Goal: Use online tool/utility: Use online tool/utility

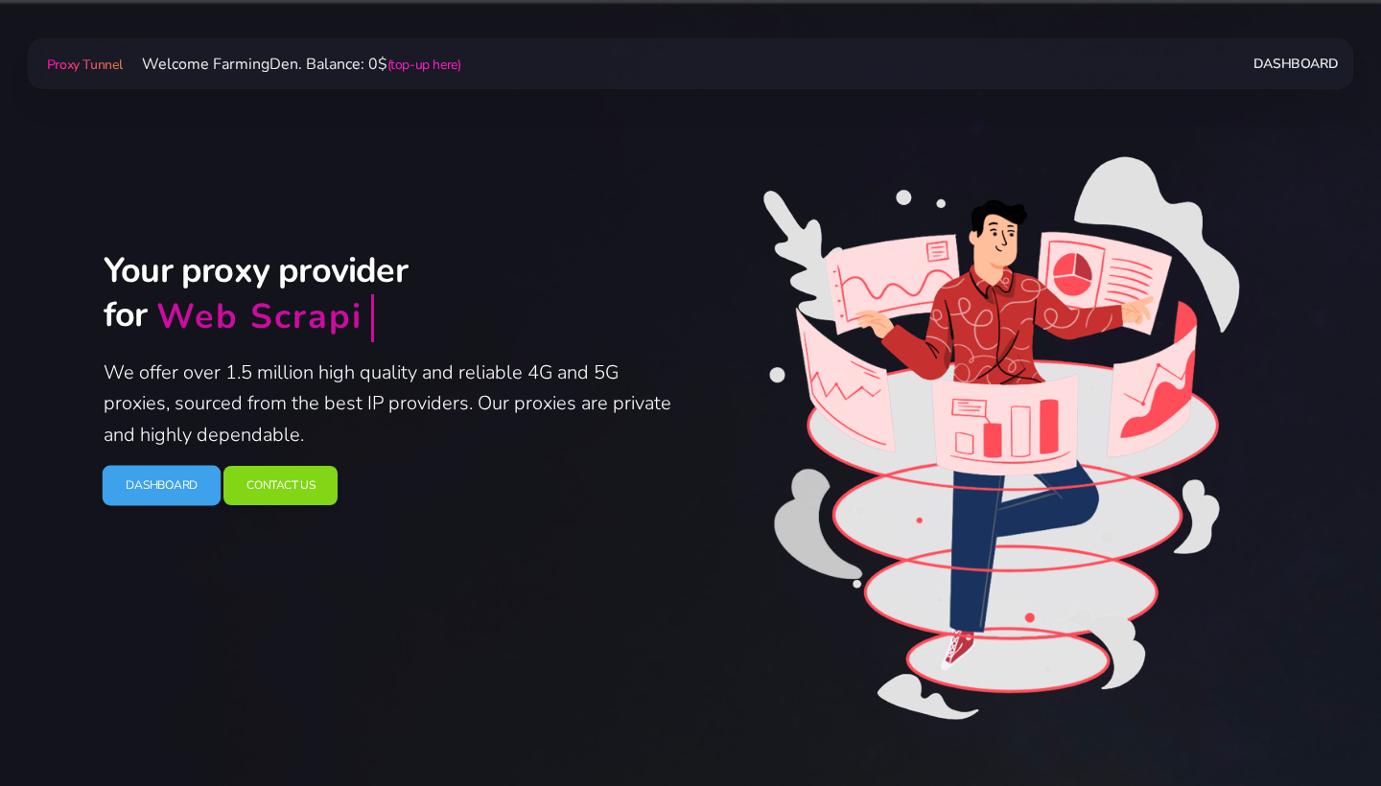
click at [132, 483] on link "Dashboard" at bounding box center [162, 486] width 119 height 40
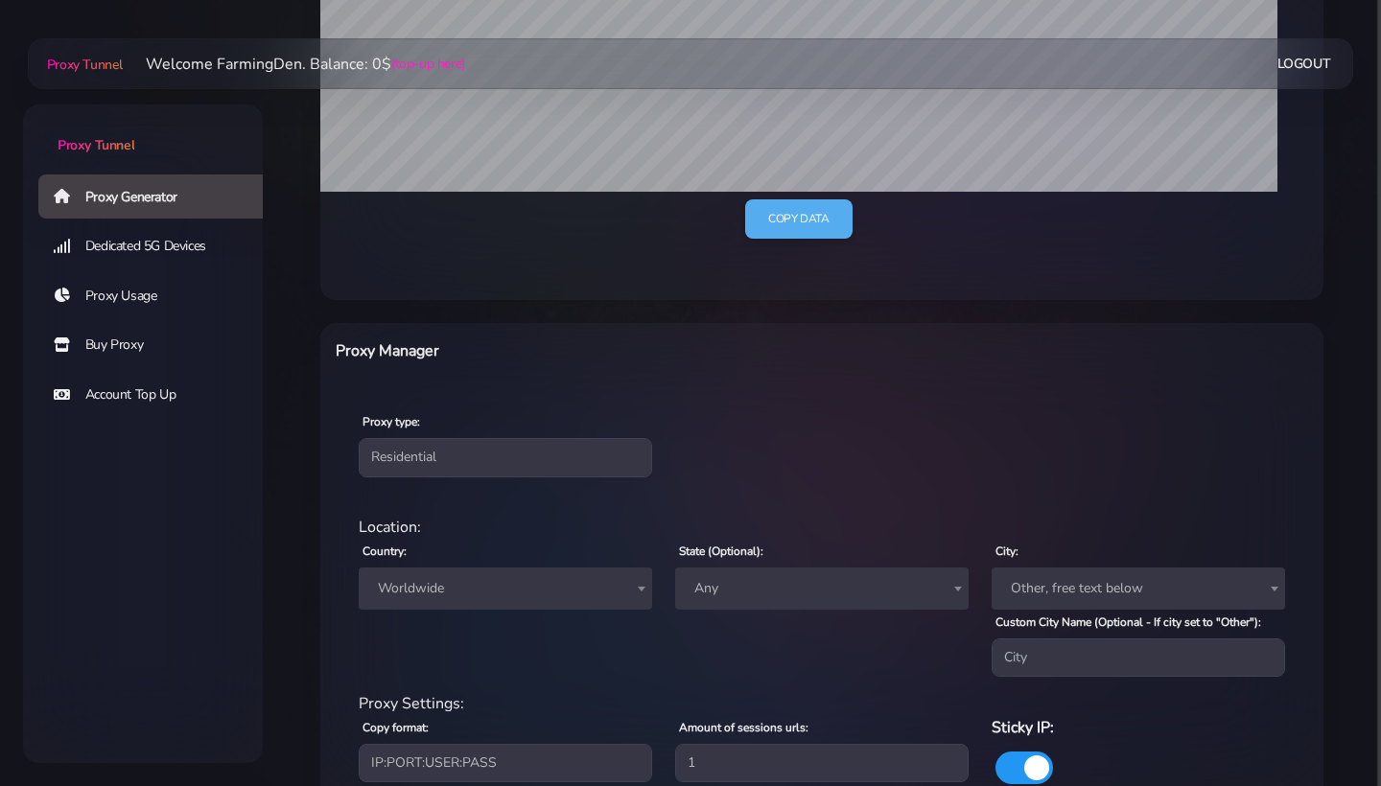
scroll to position [556, 0]
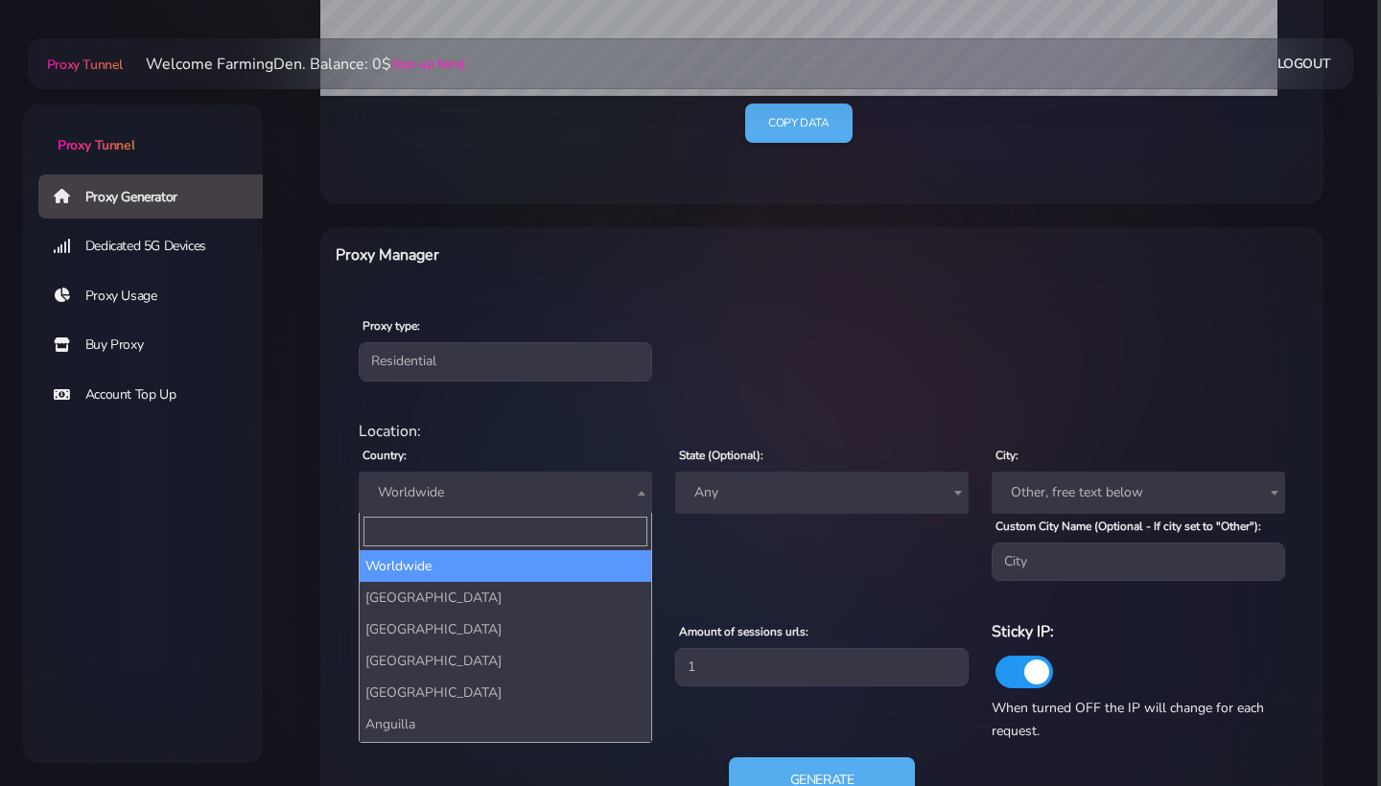
click at [441, 492] on span "Worldwide" at bounding box center [505, 492] width 270 height 27
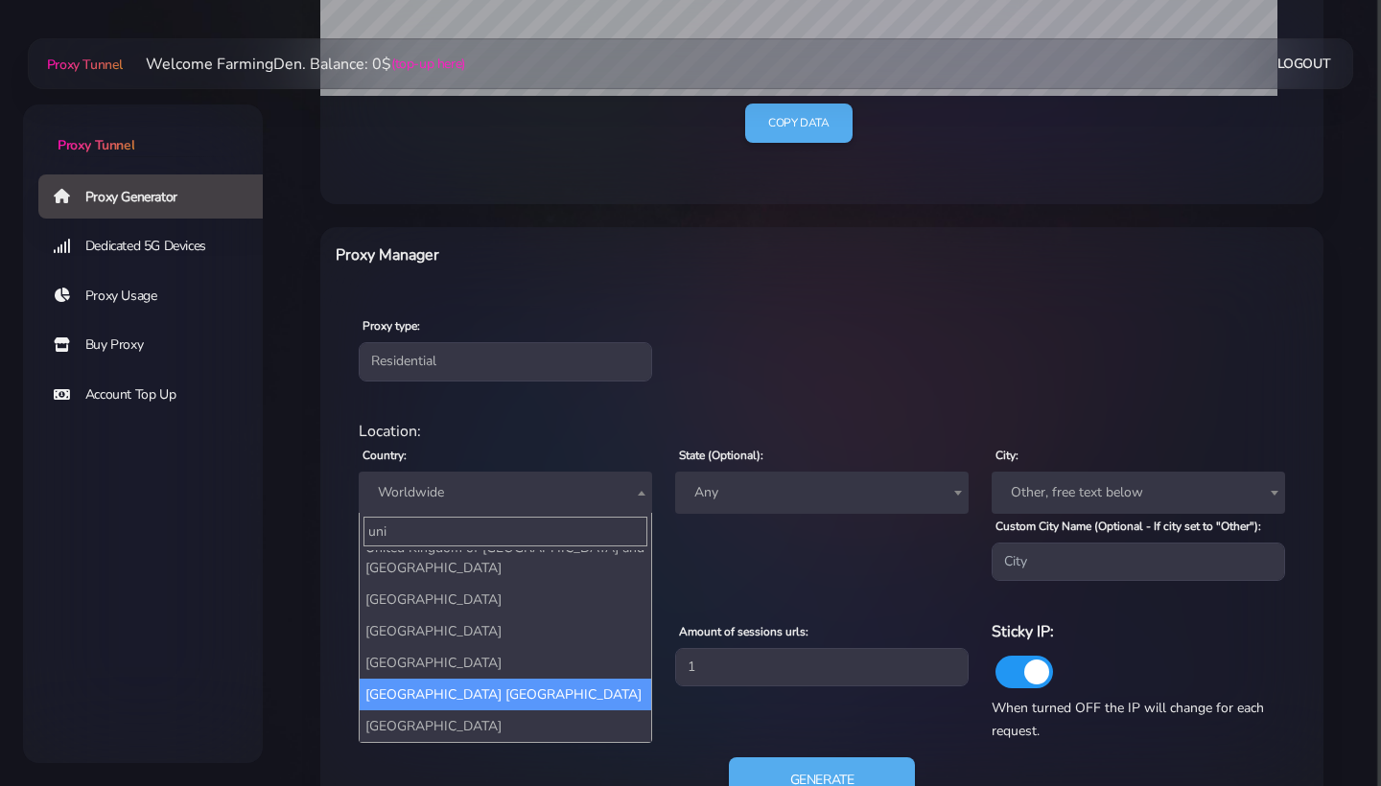
scroll to position [50, 0]
type input "uni"
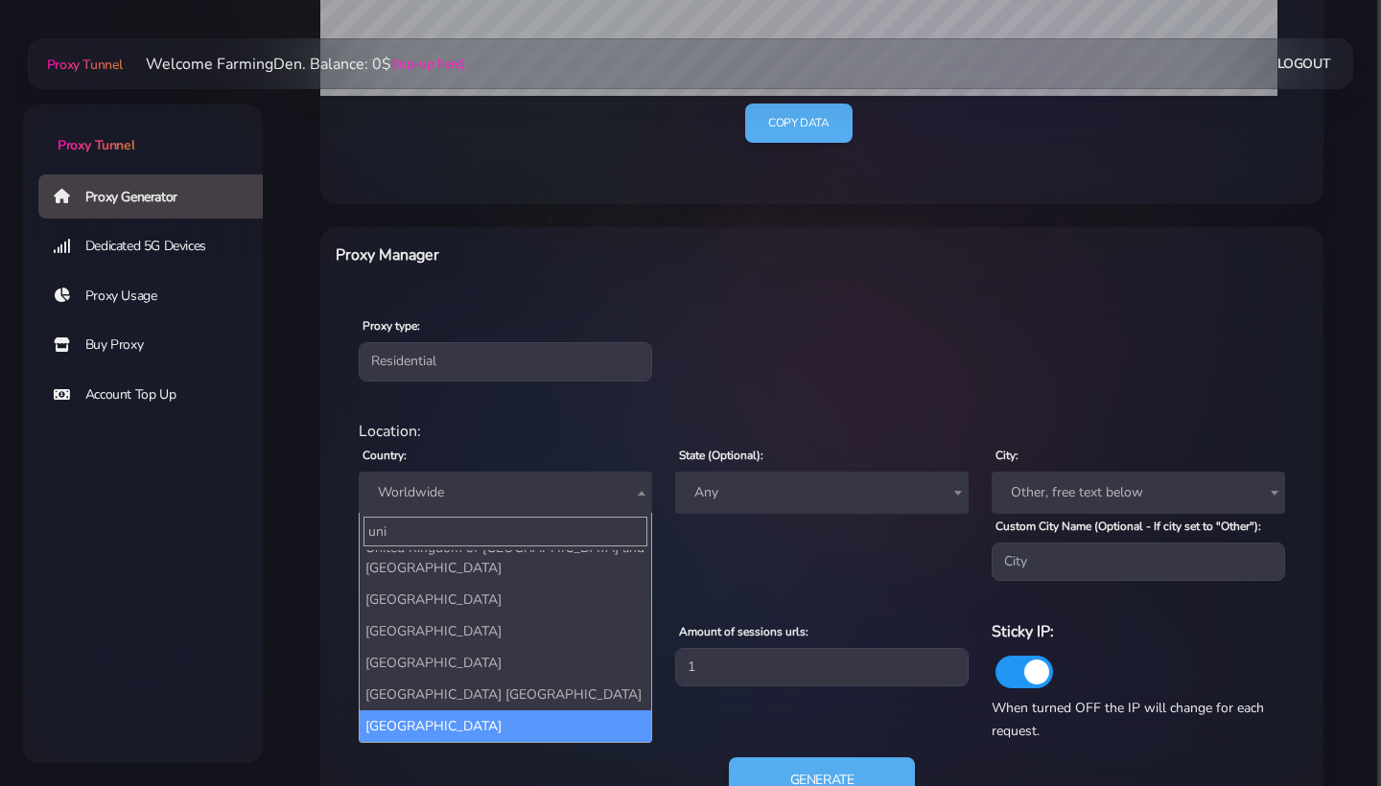
select select "US"
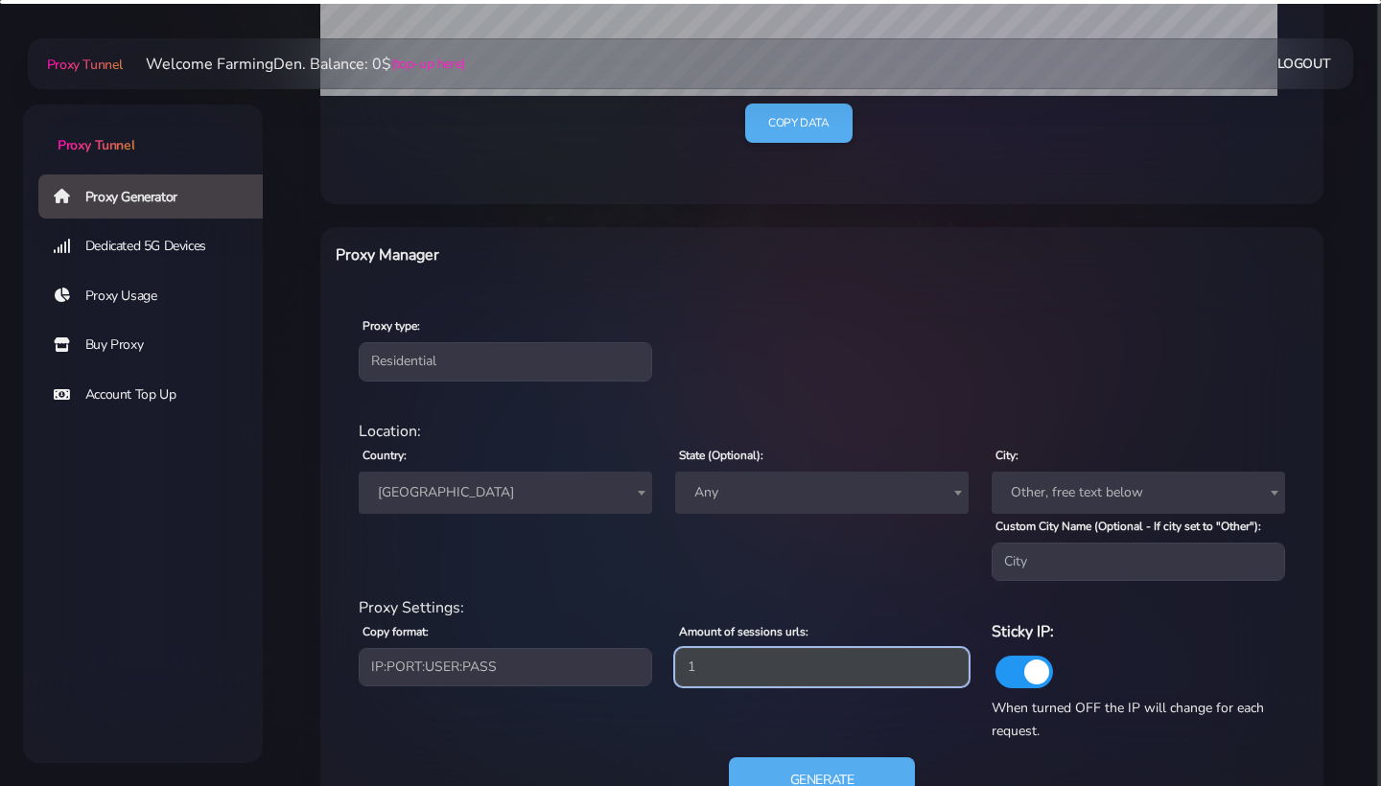
click at [759, 665] on input "1" at bounding box center [821, 667] width 293 height 38
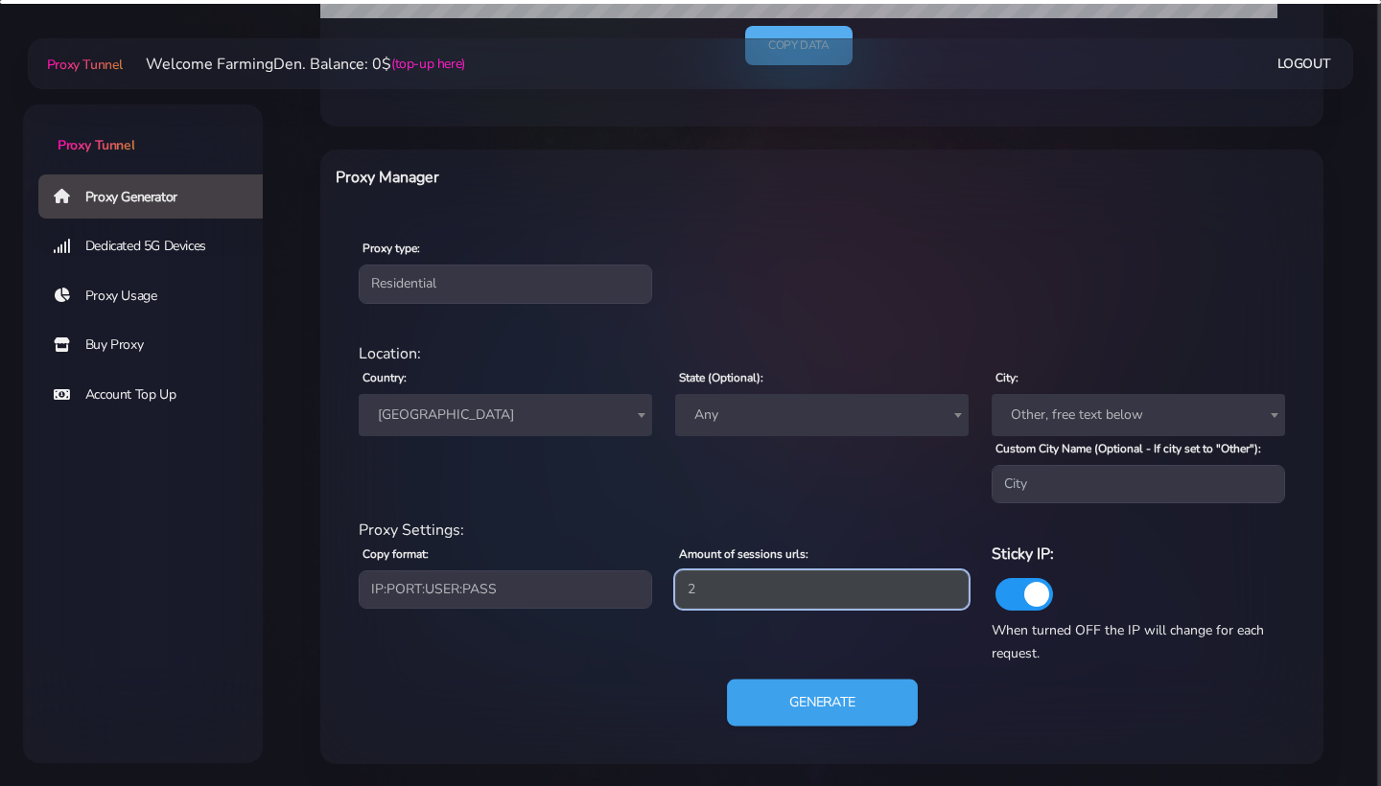
type input "2"
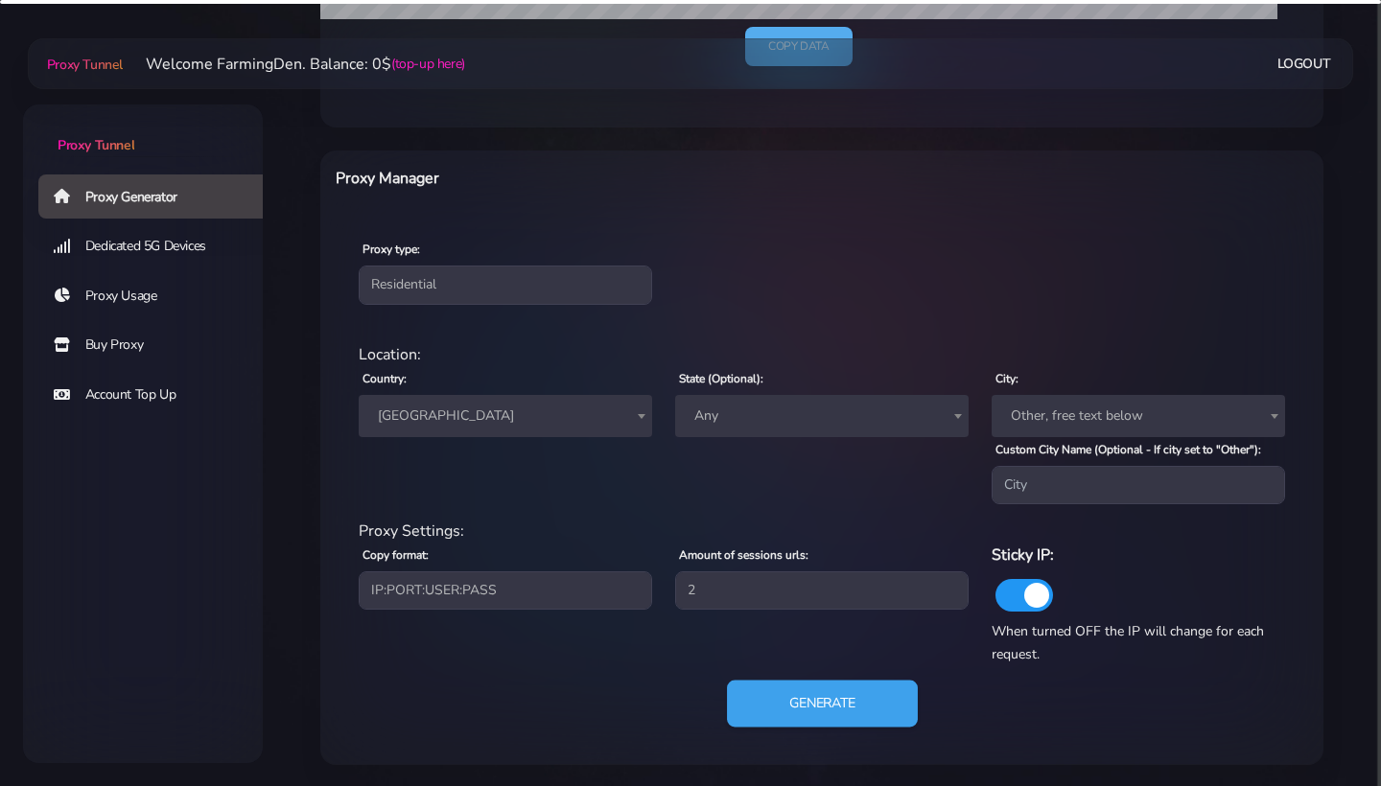
click at [813, 711] on button "Generate" at bounding box center [822, 704] width 191 height 47
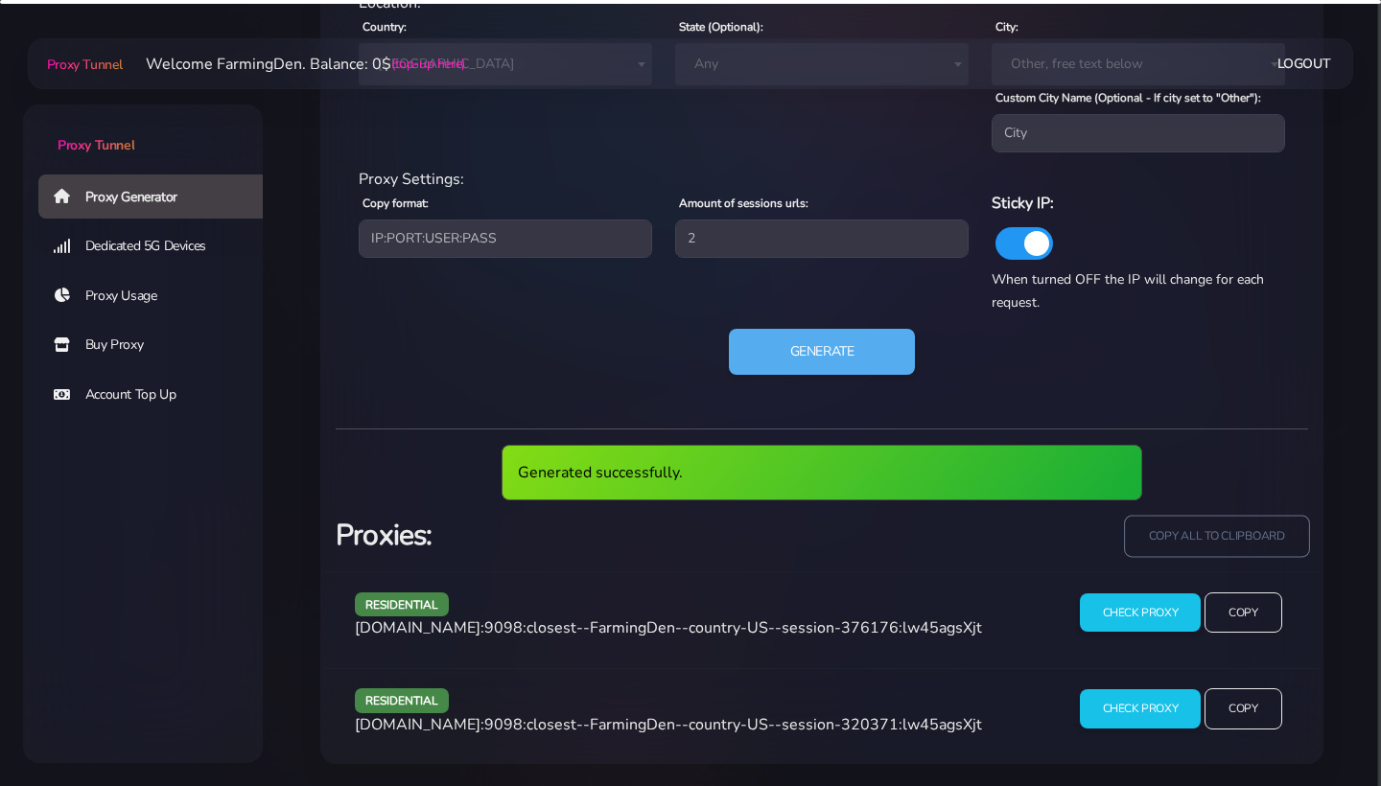
scroll to position [984, 0]
click at [1261, 517] on input "copy all to clipboard" at bounding box center [1216, 537] width 185 height 42
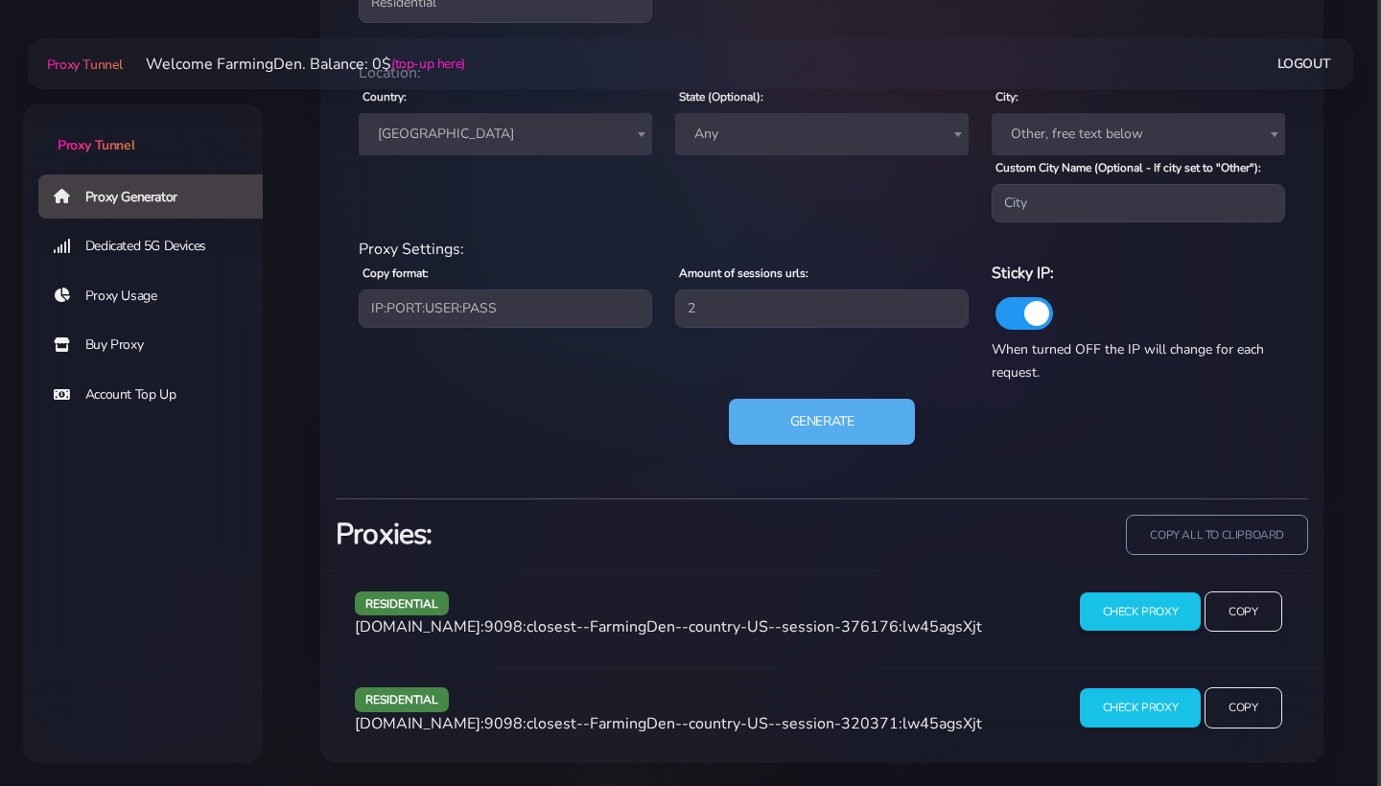
scroll to position [913, 0]
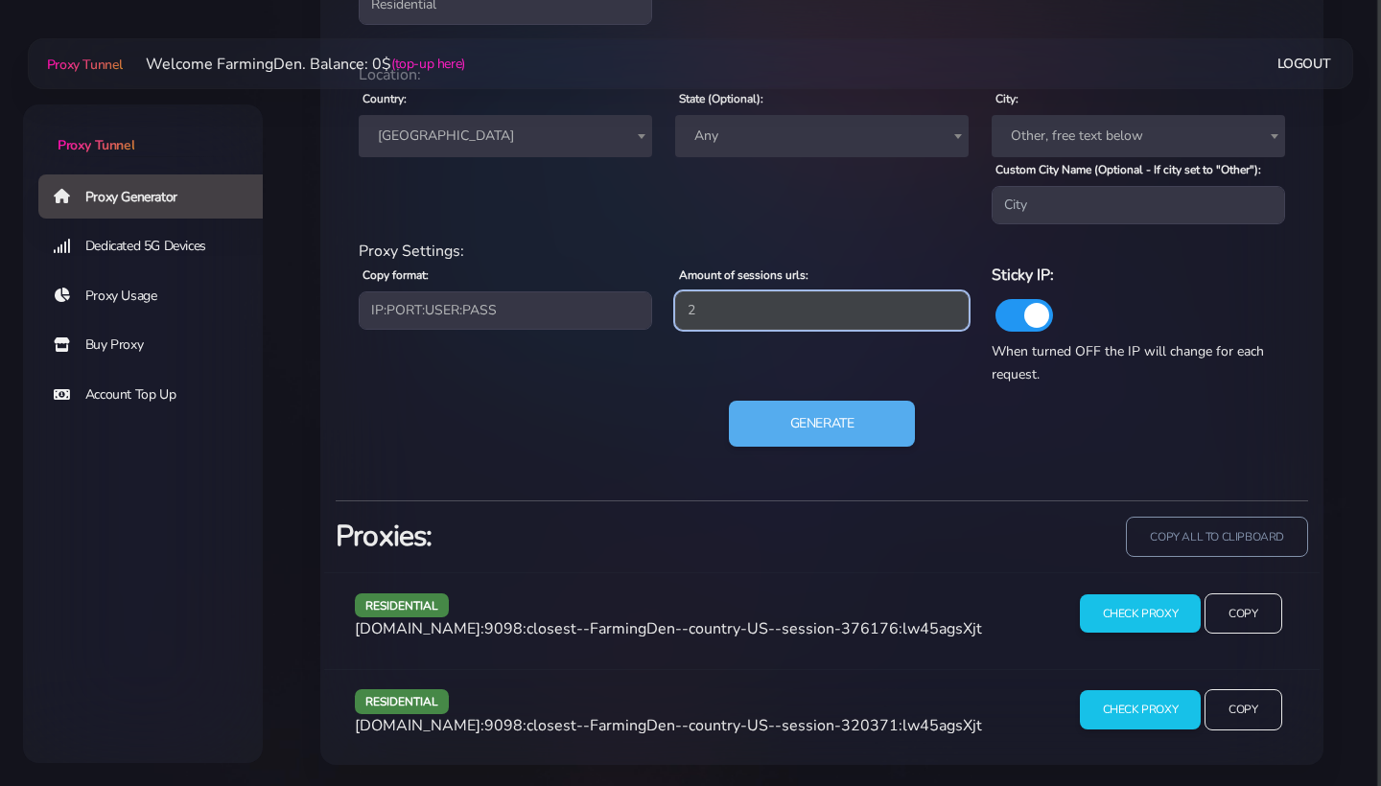
click at [771, 314] on input "2" at bounding box center [821, 310] width 293 height 38
type input "5"
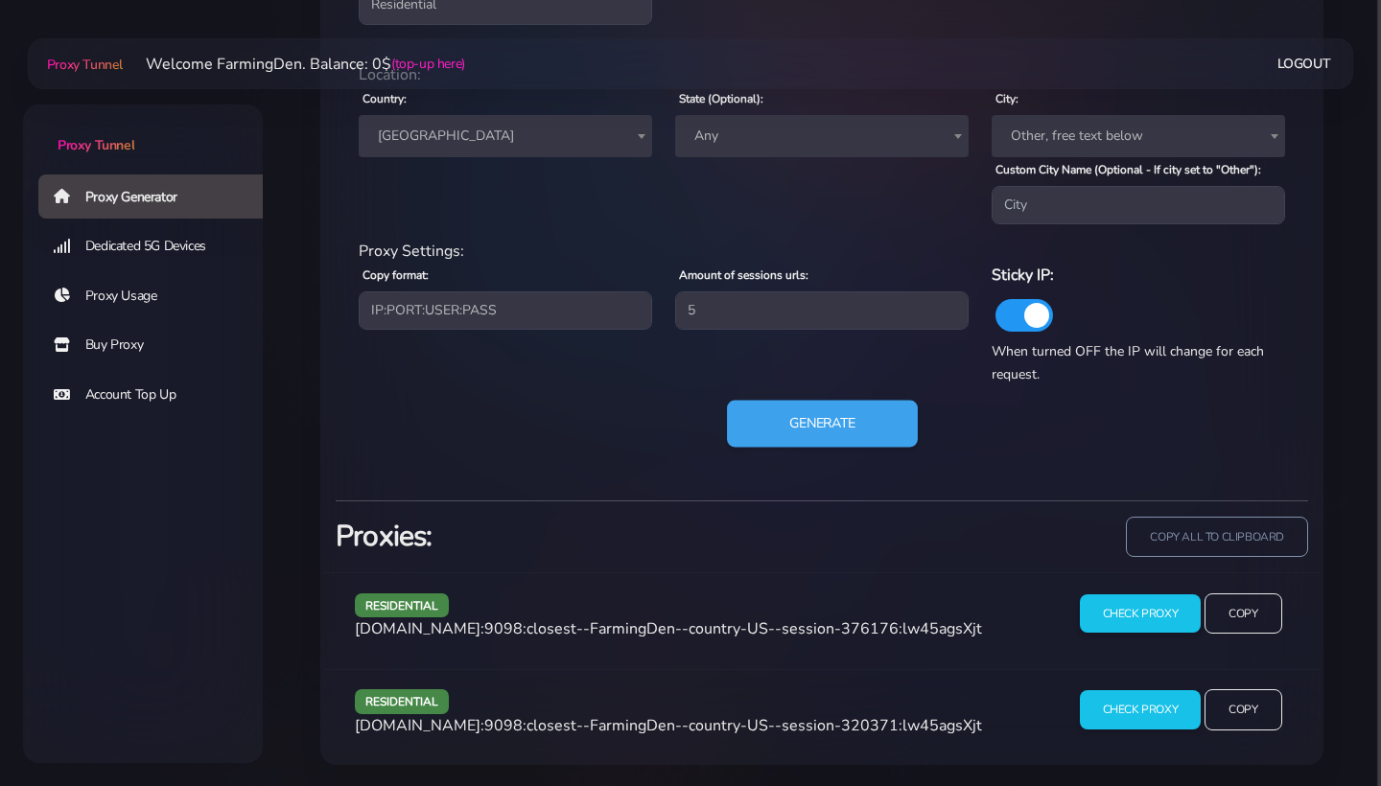
click at [791, 445] on button "Generate" at bounding box center [822, 424] width 191 height 47
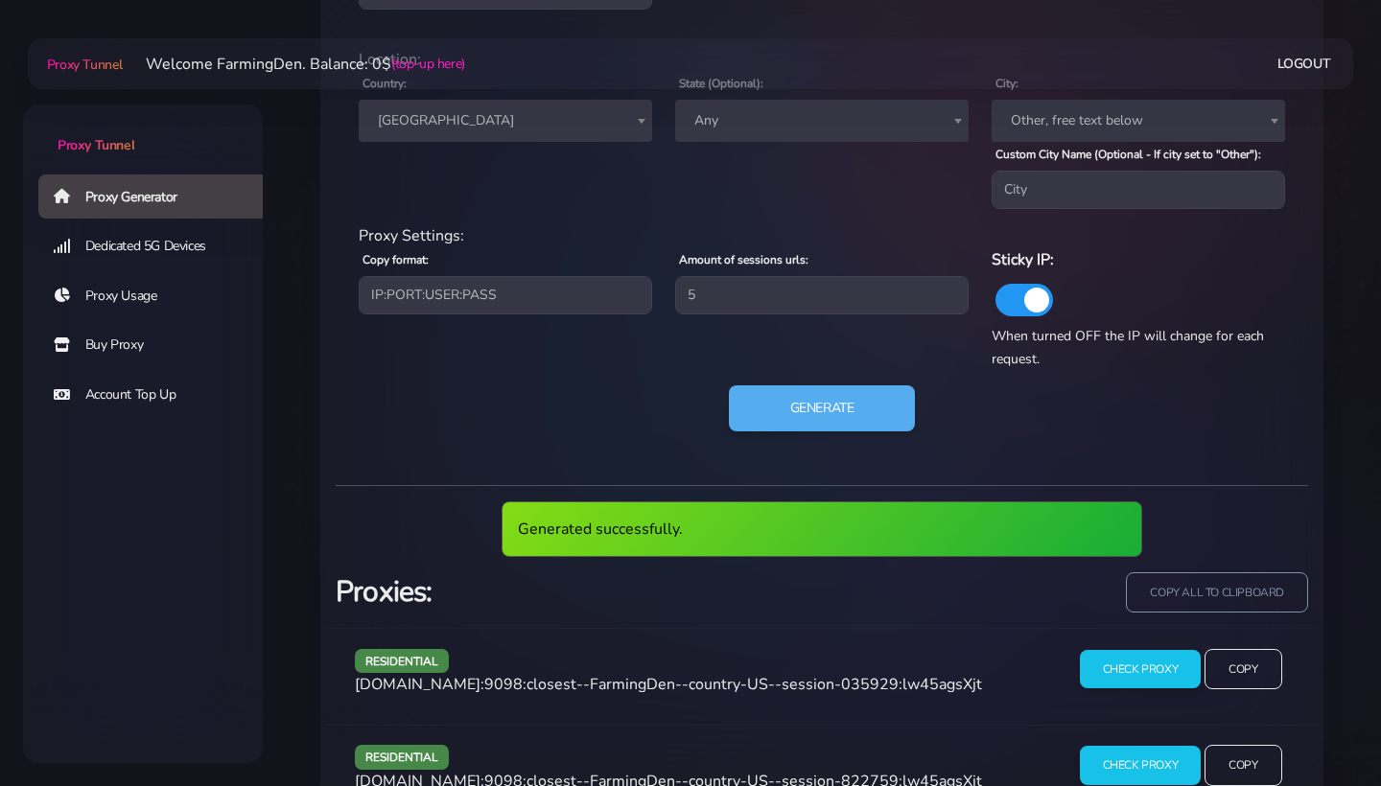
scroll to position [934, 0]
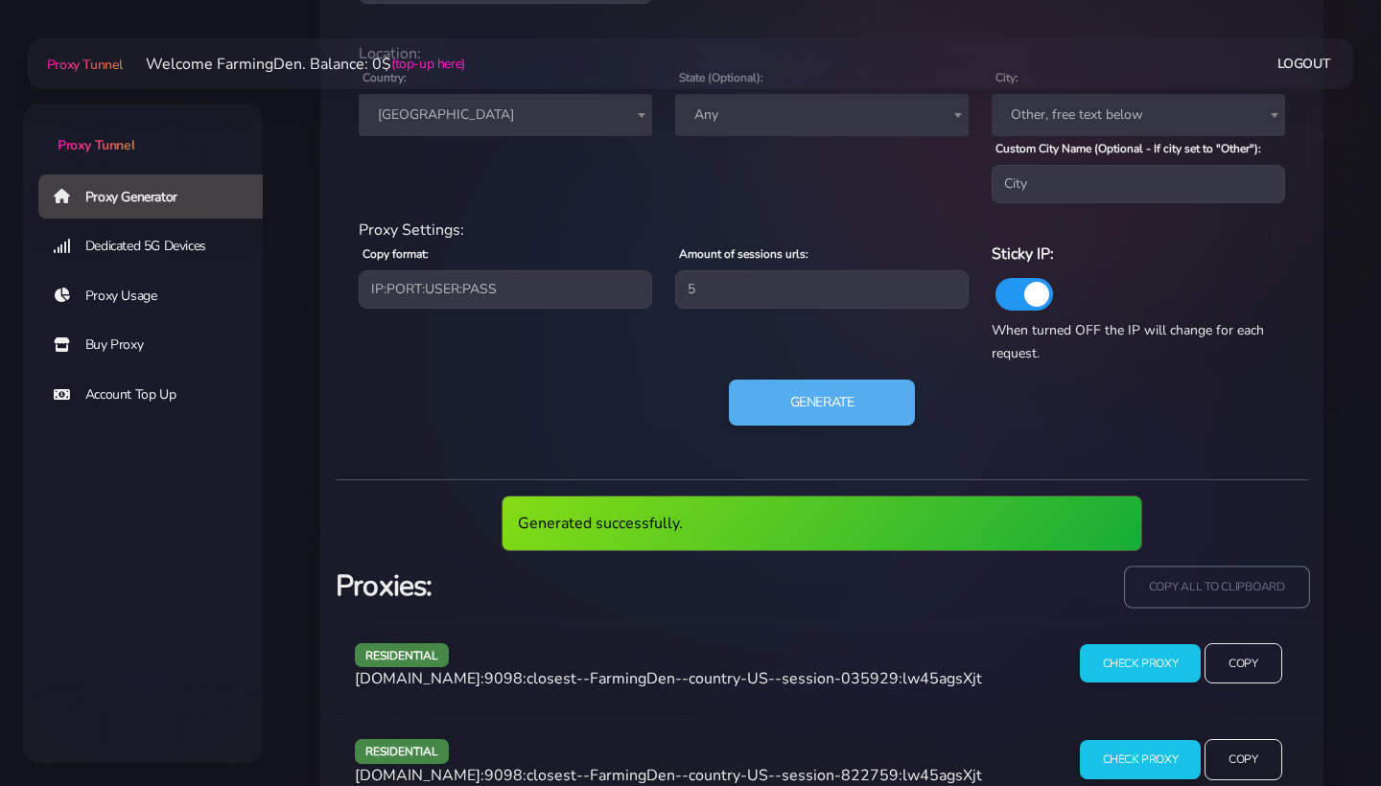
click at [1193, 593] on input "copy all to clipboard" at bounding box center [1216, 587] width 185 height 42
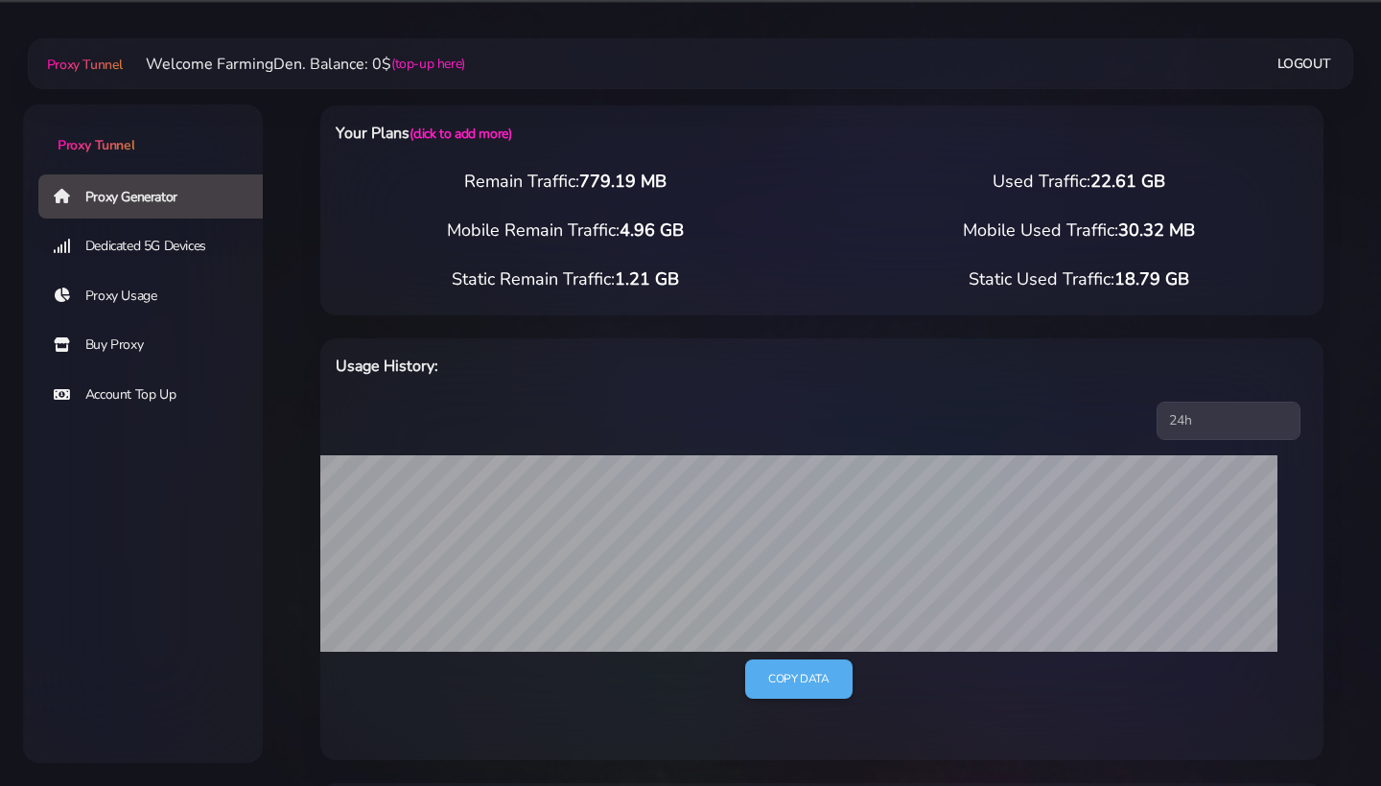
scroll to position [0, 0]
